Goal: Find specific page/section

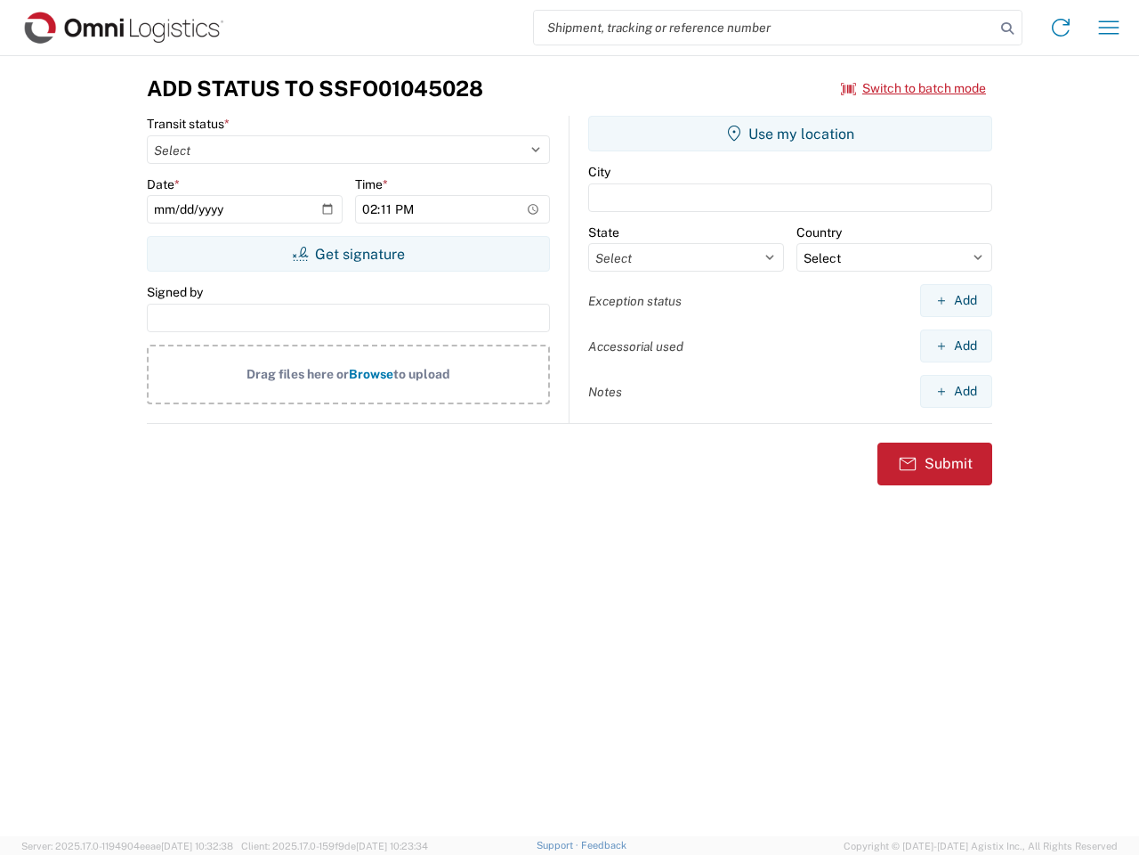
click at [765, 28] on input "search" at bounding box center [764, 28] width 461 height 34
click at [1008, 28] on icon at bounding box center [1007, 28] width 25 height 25
click at [1061, 28] on icon at bounding box center [1061, 27] width 28 height 28
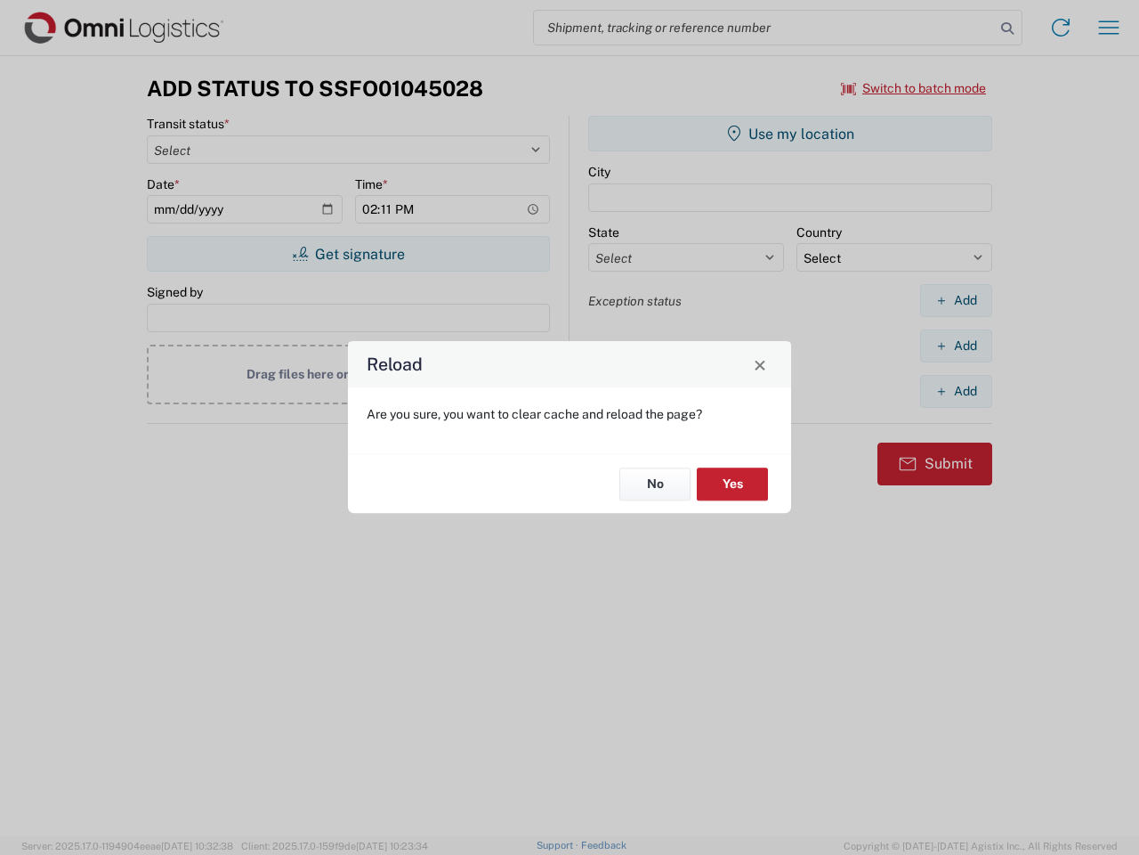
click at [914, 88] on div "Reload Are you sure, you want to clear cache and reload the page? No Yes" at bounding box center [569, 427] width 1139 height 855
click at [348, 254] on div "Reload Are you sure, you want to clear cache and reload the page? No Yes" at bounding box center [569, 427] width 1139 height 855
click at [790, 134] on div "Reload Are you sure, you want to clear cache and reload the page? No Yes" at bounding box center [569, 427] width 1139 height 855
click at [956, 300] on div "Reload Are you sure, you want to clear cache and reload the page? No Yes" at bounding box center [569, 427] width 1139 height 855
click at [956, 345] on div "Reload Are you sure, you want to clear cache and reload the page? No Yes" at bounding box center [569, 427] width 1139 height 855
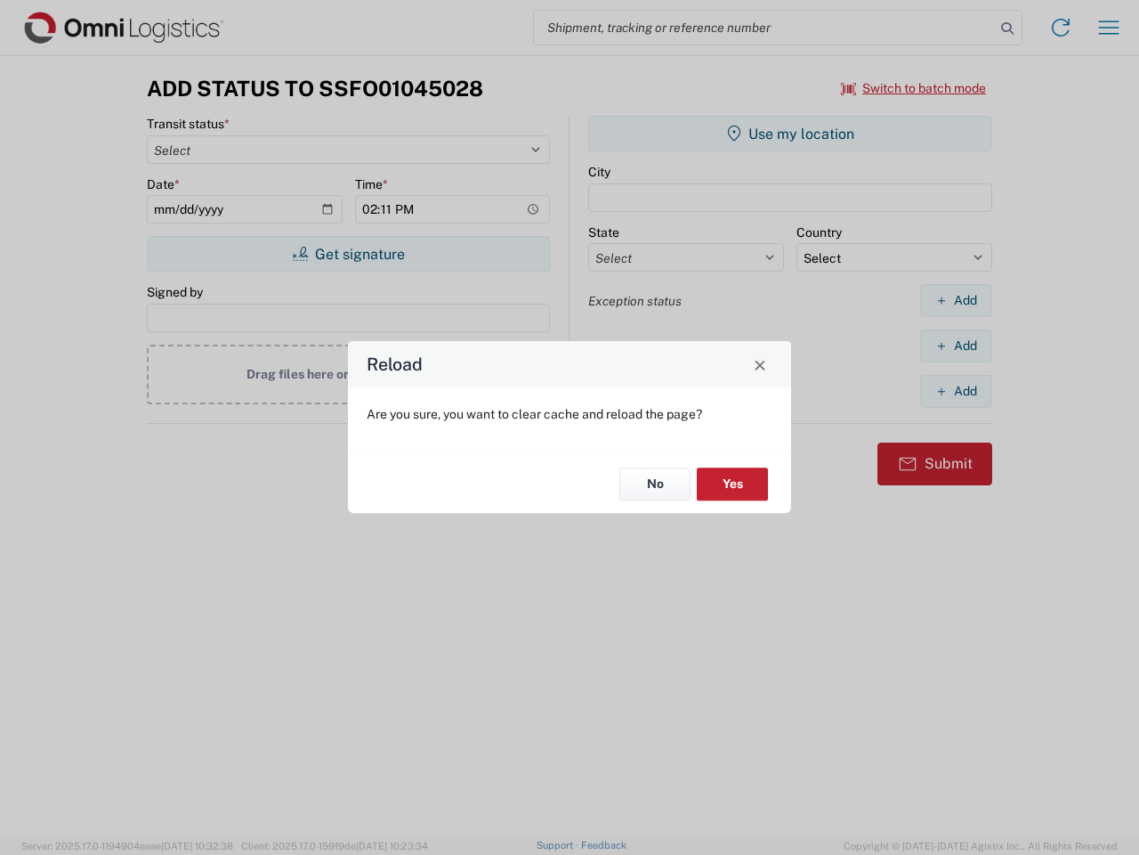
click at [956, 391] on div "Reload Are you sure, you want to clear cache and reload the page? No Yes" at bounding box center [569, 427] width 1139 height 855
